Goal: Task Accomplishment & Management: Complete application form

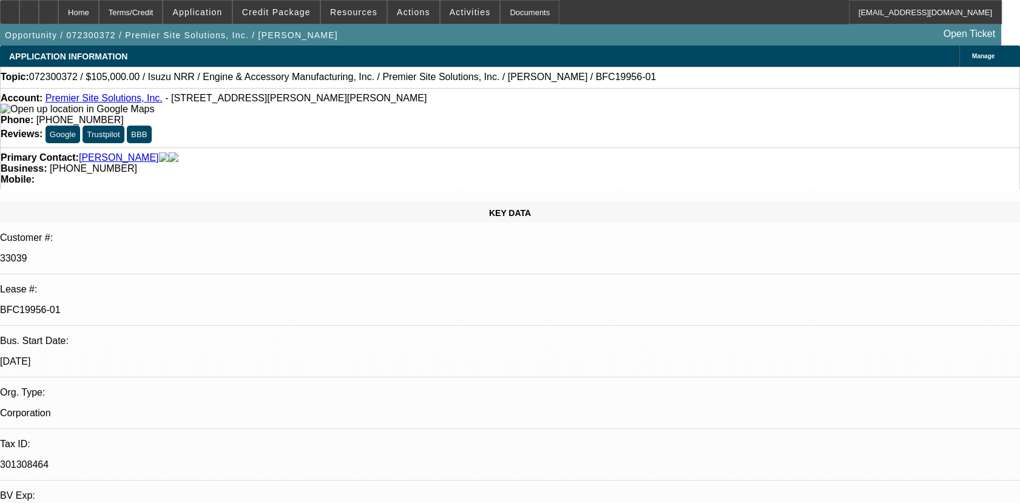
select select "0"
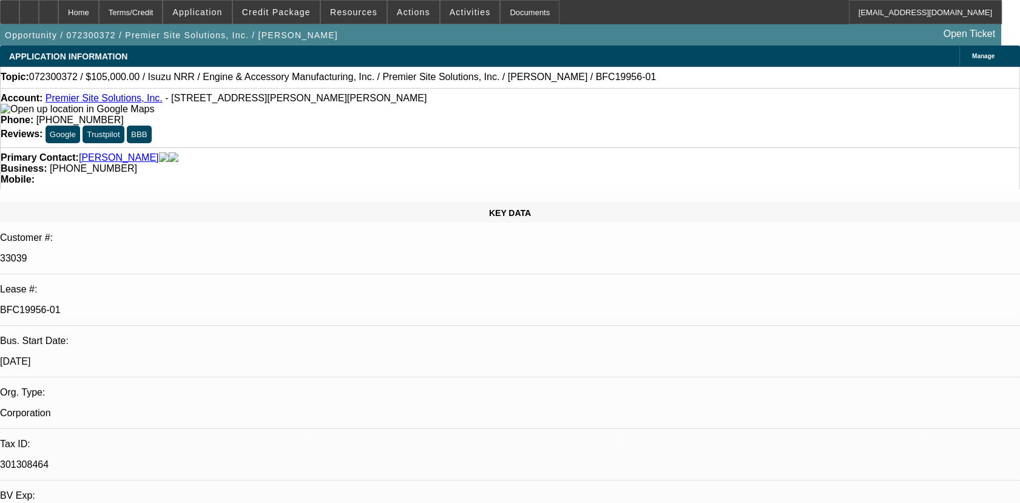
select select "0"
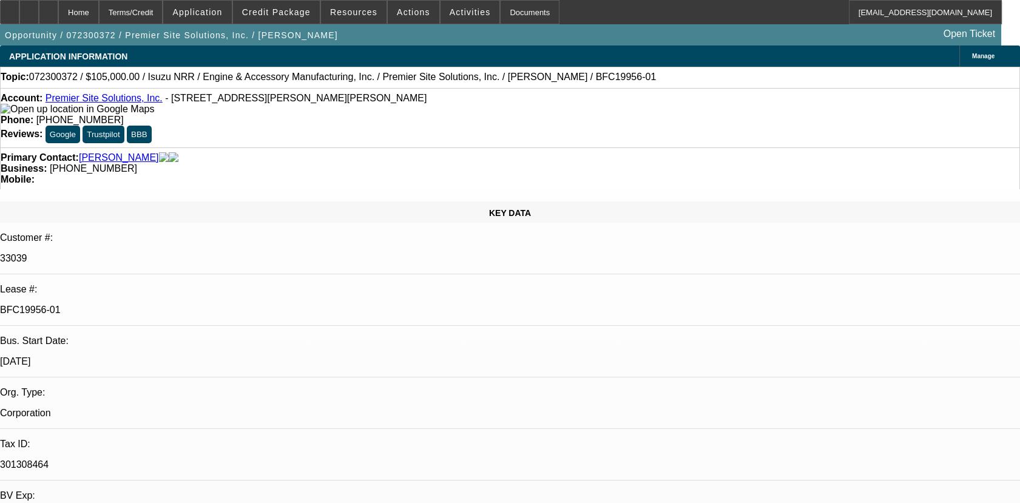
select select "0"
select select "1"
select select "6"
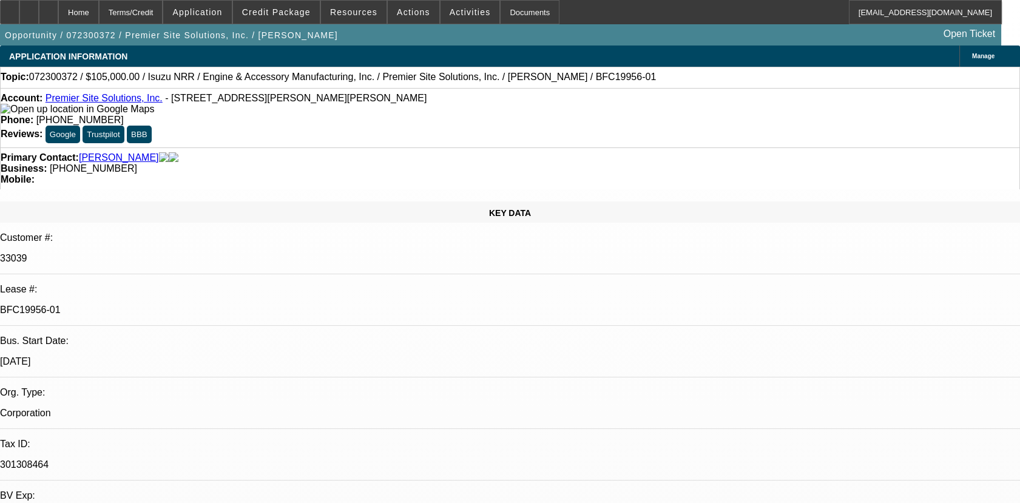
select select "1"
select select "6"
select select "1"
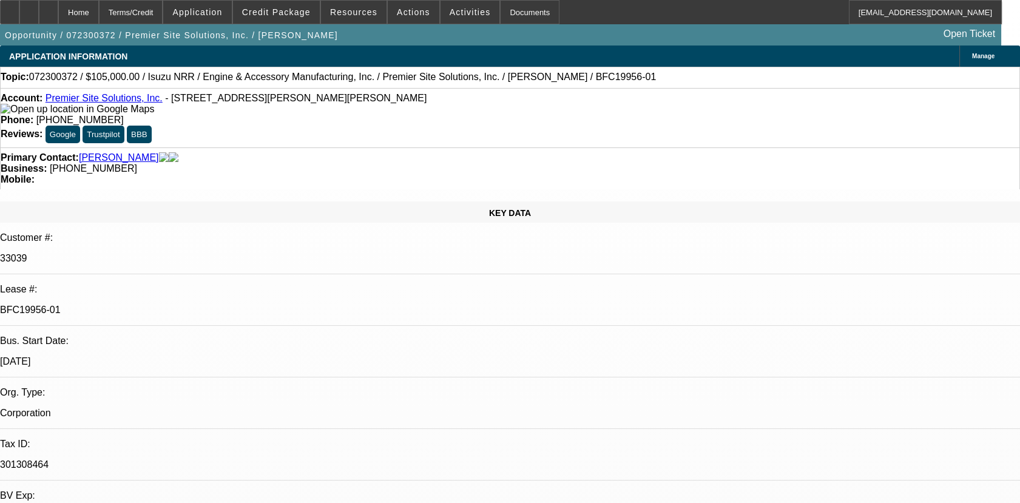
select select "6"
select select "1"
select select "6"
